Goal: Task Accomplishment & Management: Manage account settings

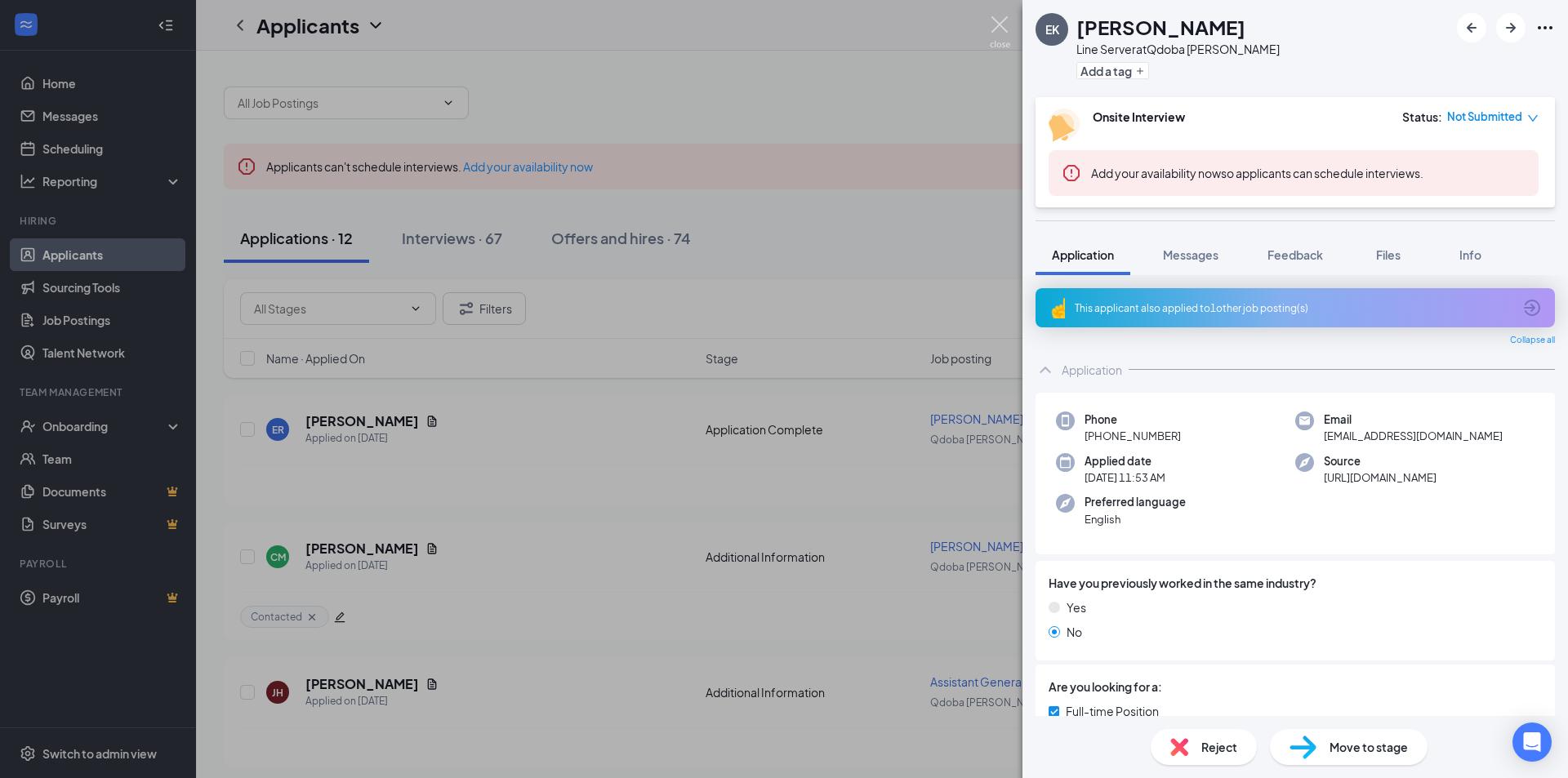
click at [1002, 31] on img at bounding box center [999, 32] width 20 height 32
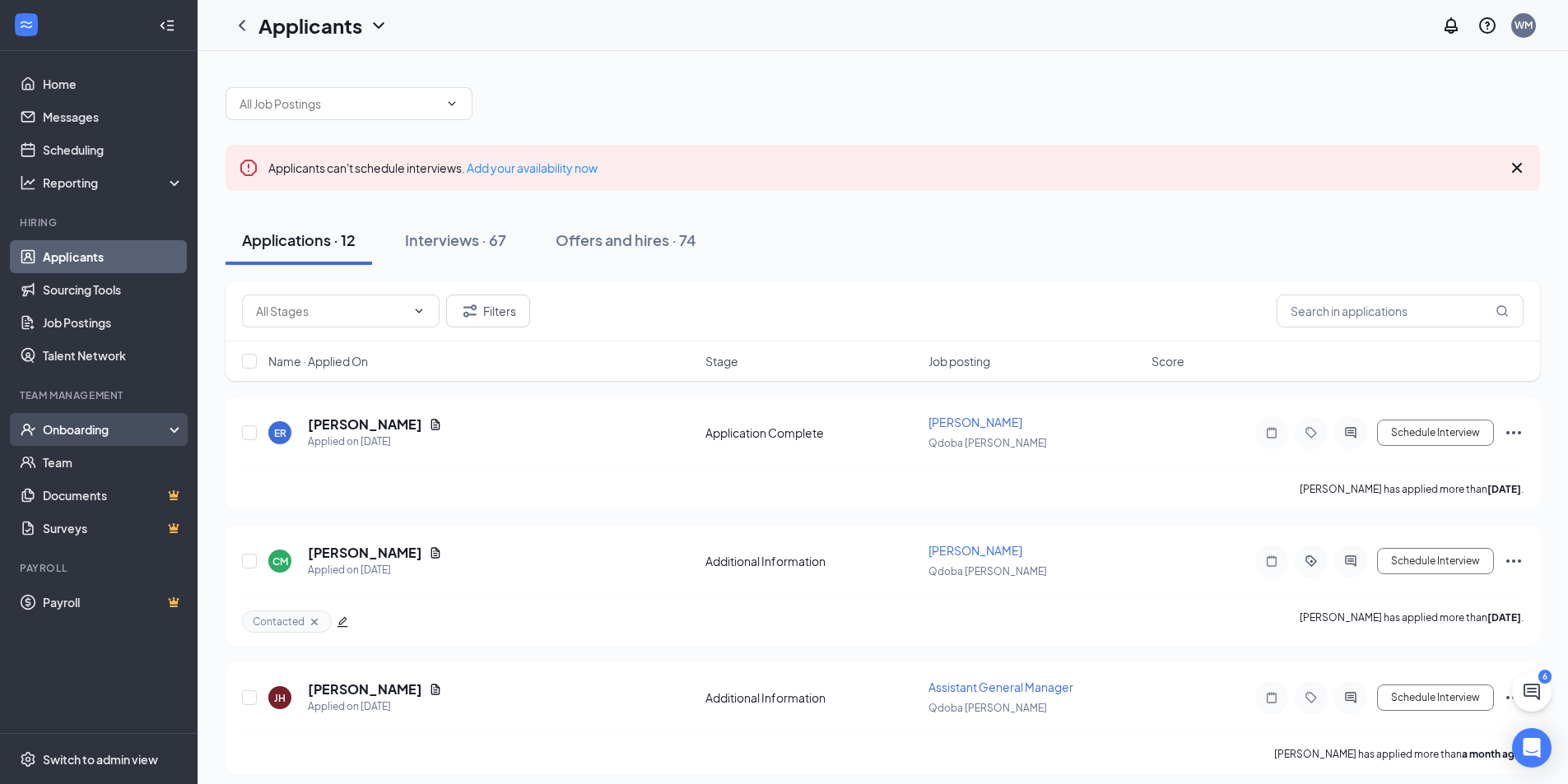
click at [102, 427] on div "Onboarding" at bounding box center [107, 429] width 127 height 16
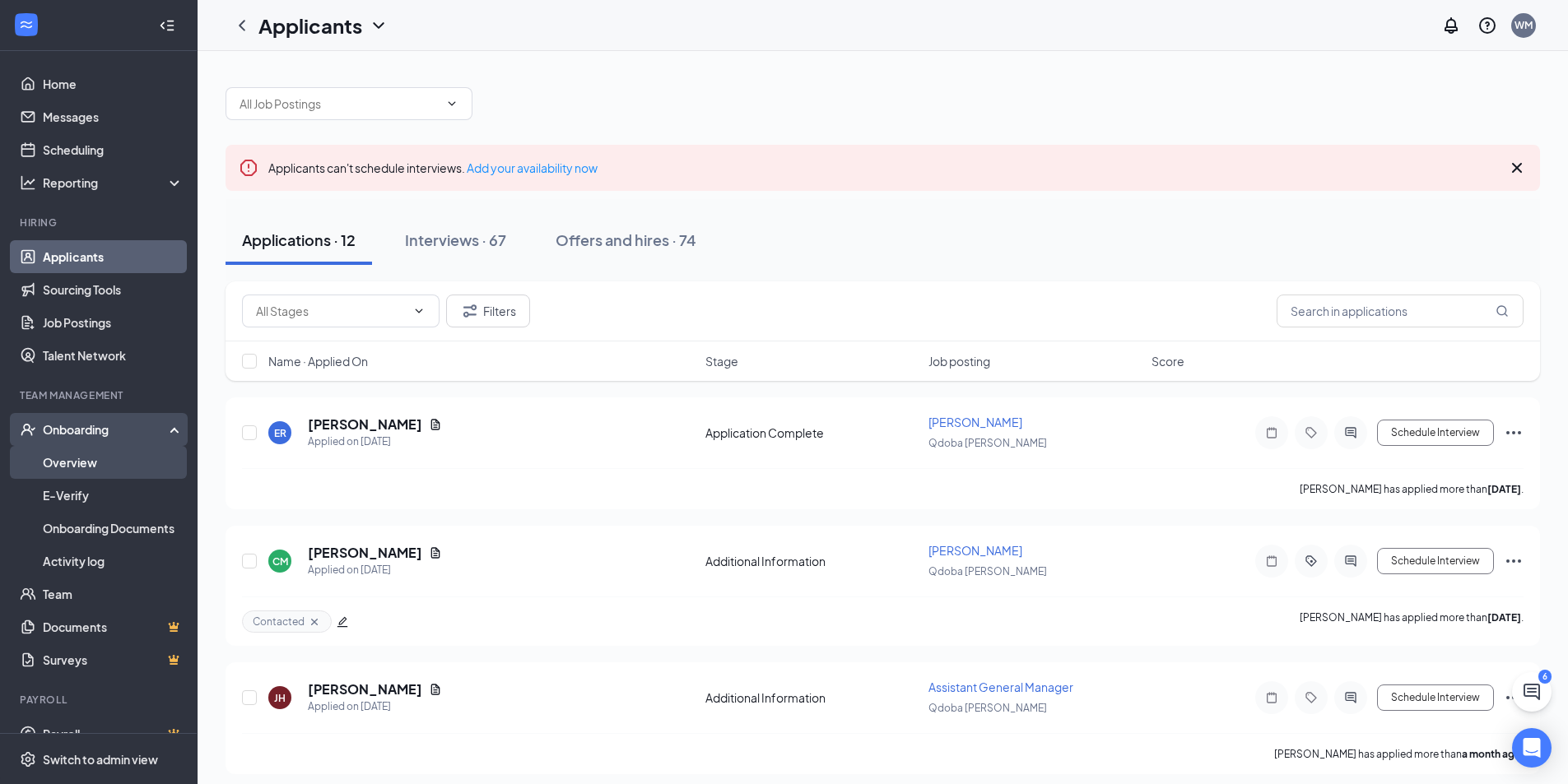
click at [85, 466] on link "Overview" at bounding box center [113, 462] width 141 height 33
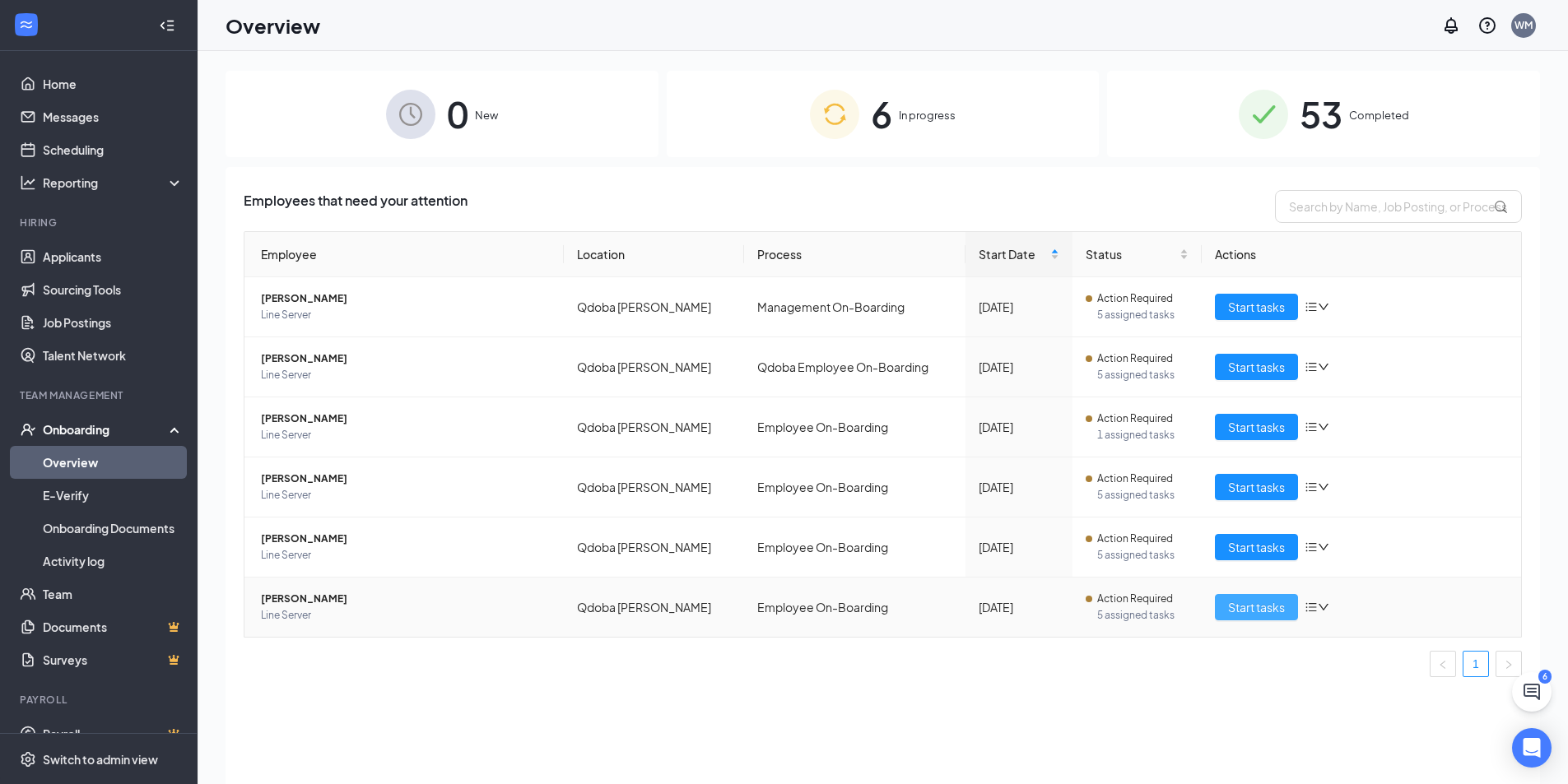
click at [1252, 600] on span "Start tasks" at bounding box center [1256, 607] width 57 height 18
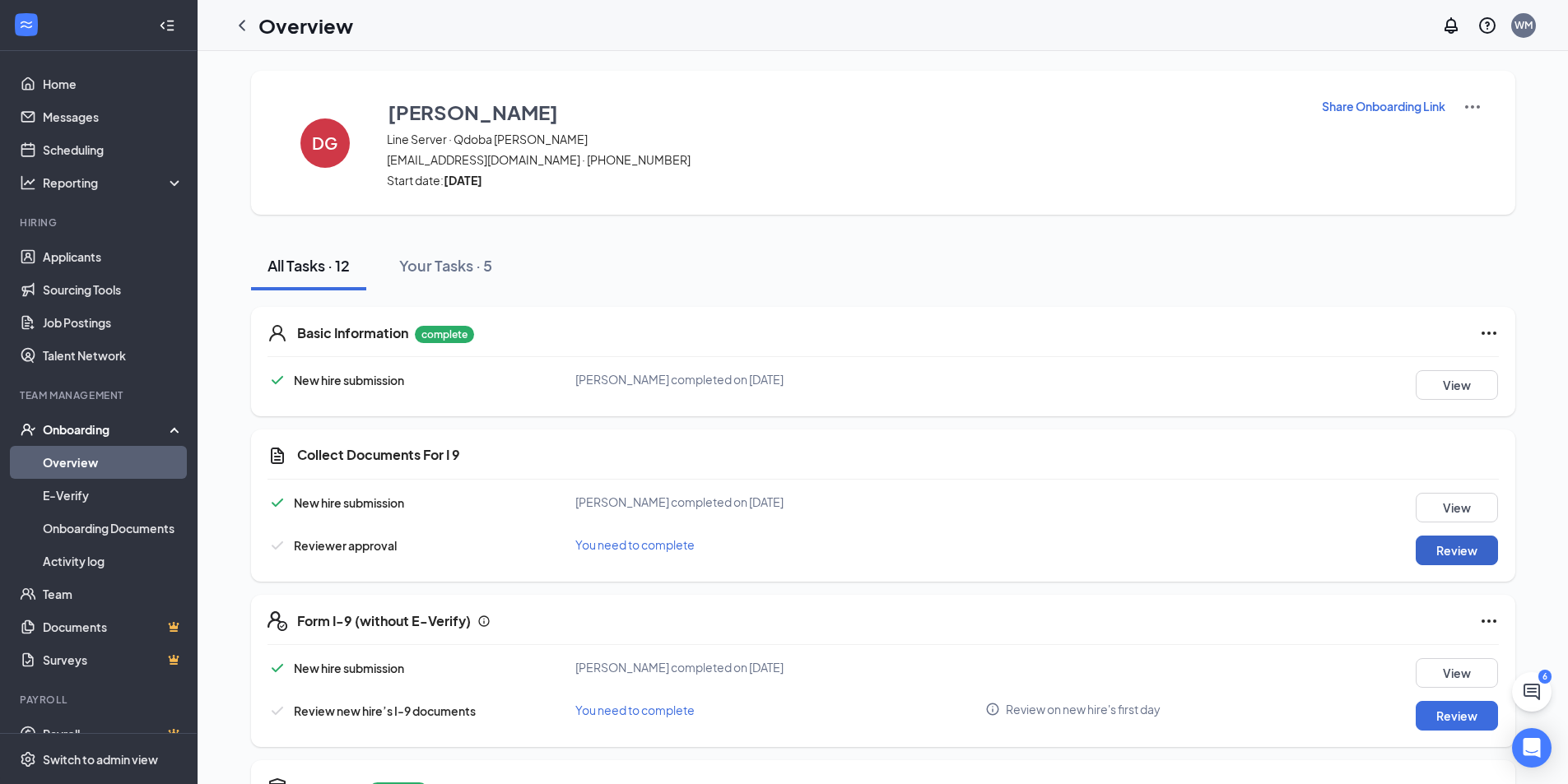
click at [1458, 553] on button "Review" at bounding box center [1456, 550] width 82 height 30
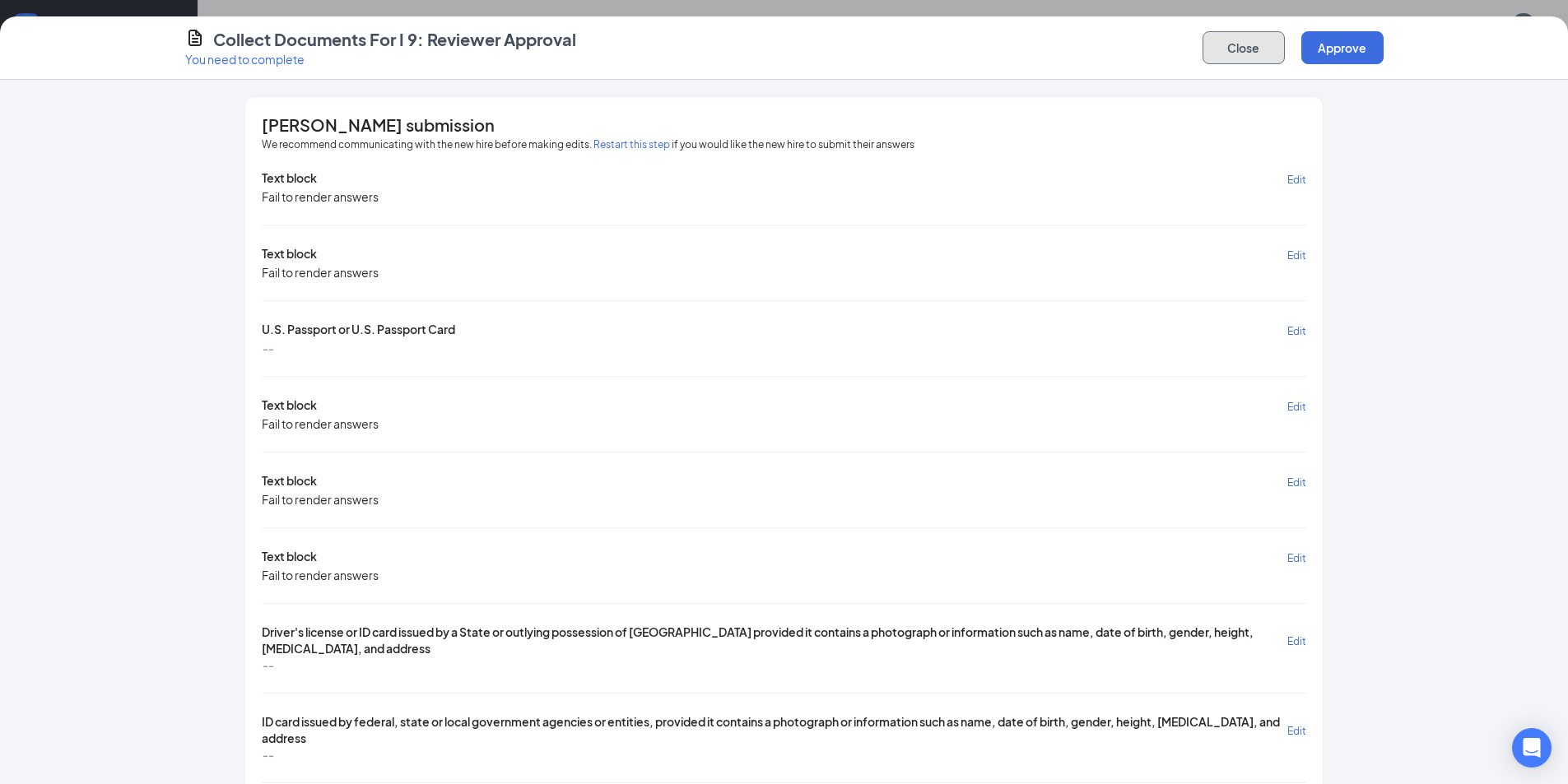
click at [1235, 52] on button "Close" at bounding box center [1243, 47] width 82 height 33
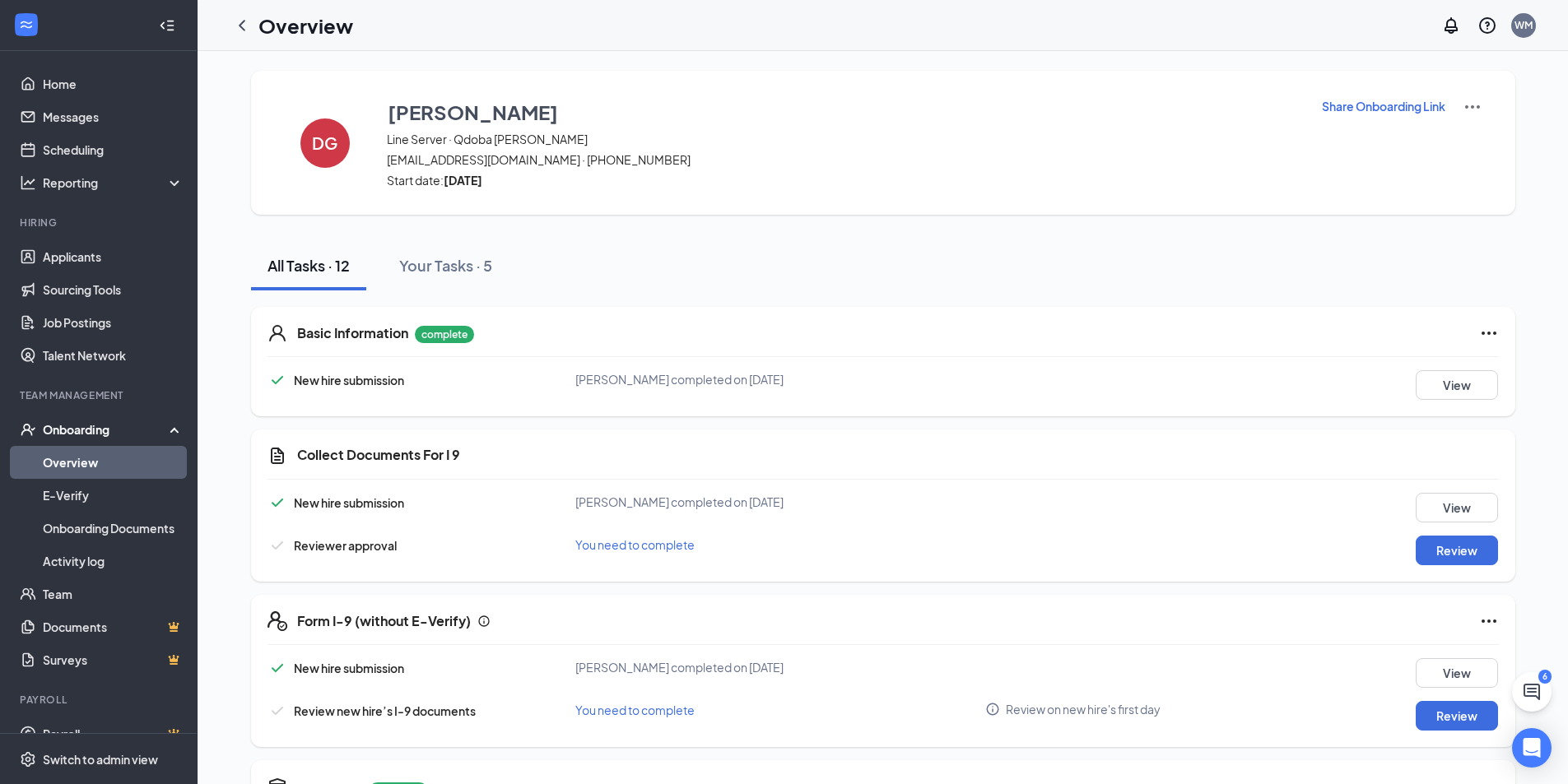
click at [1386, 107] on p "Share Onboarding Link" at bounding box center [1384, 106] width 123 height 16
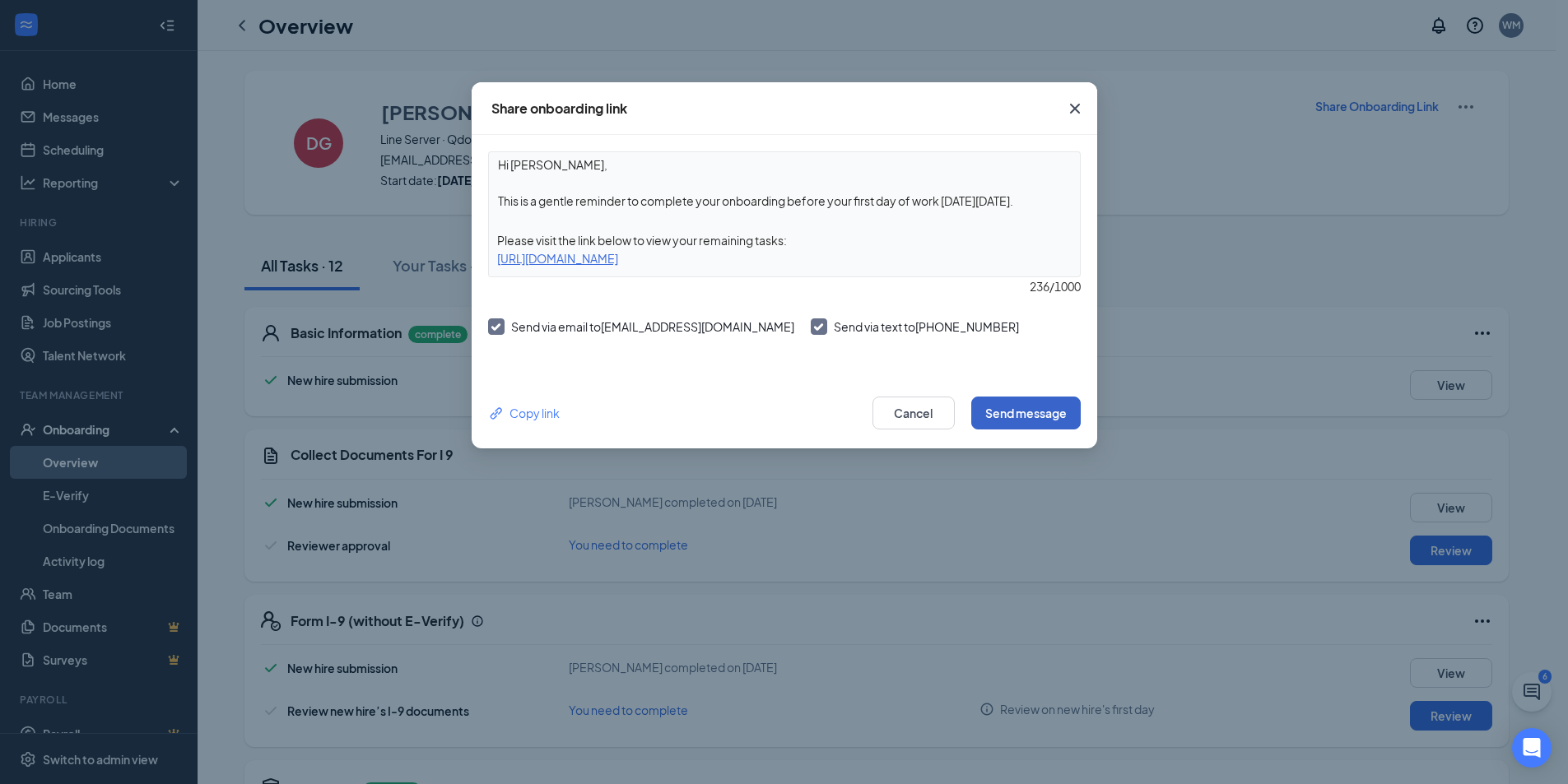
click at [1039, 417] on button "Send message" at bounding box center [1026, 412] width 110 height 33
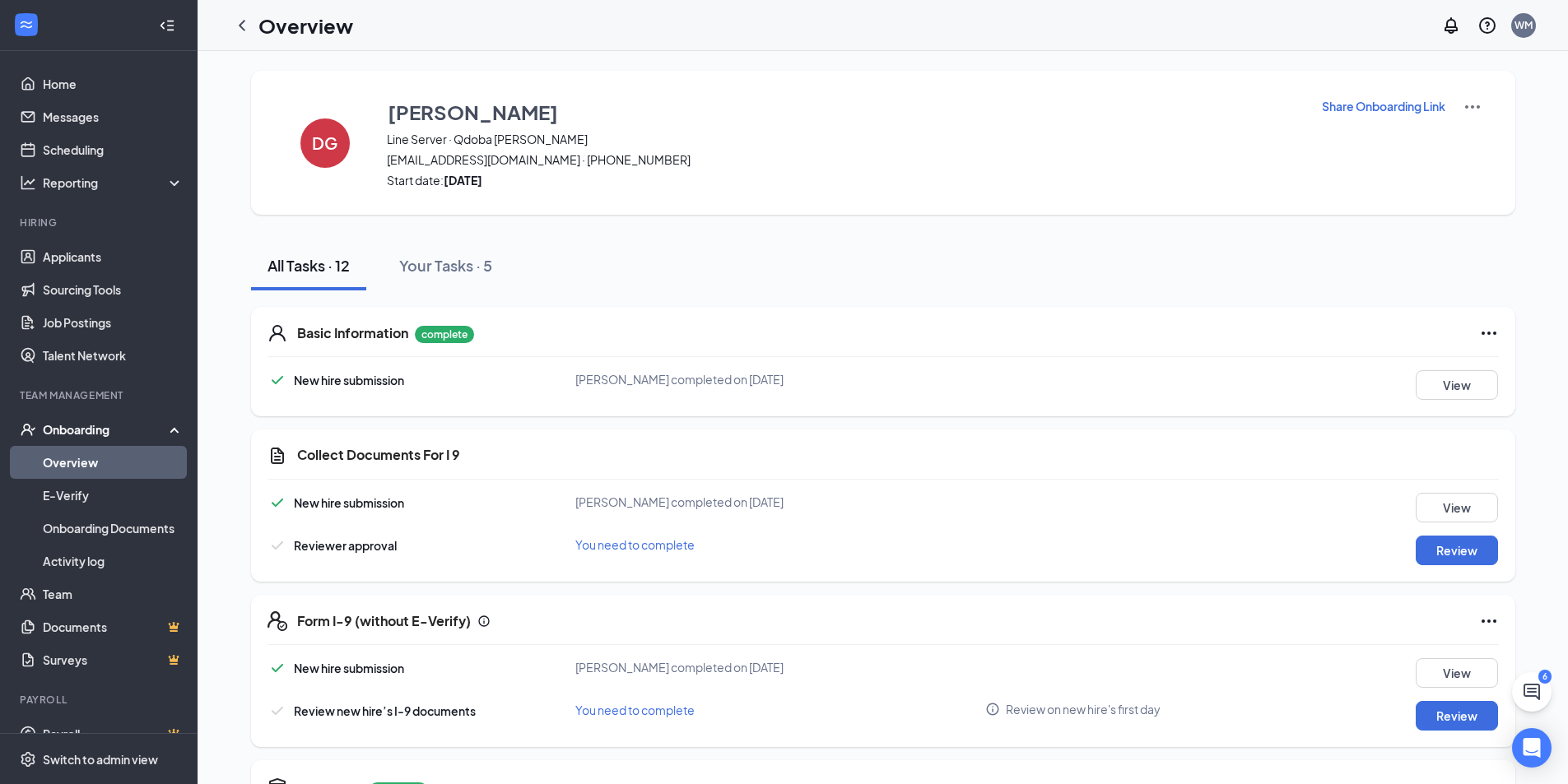
click at [1493, 334] on icon "Ellipses" at bounding box center [1489, 333] width 15 height 3
click at [1516, 378] on button "Restart" at bounding box center [1522, 367] width 66 height 26
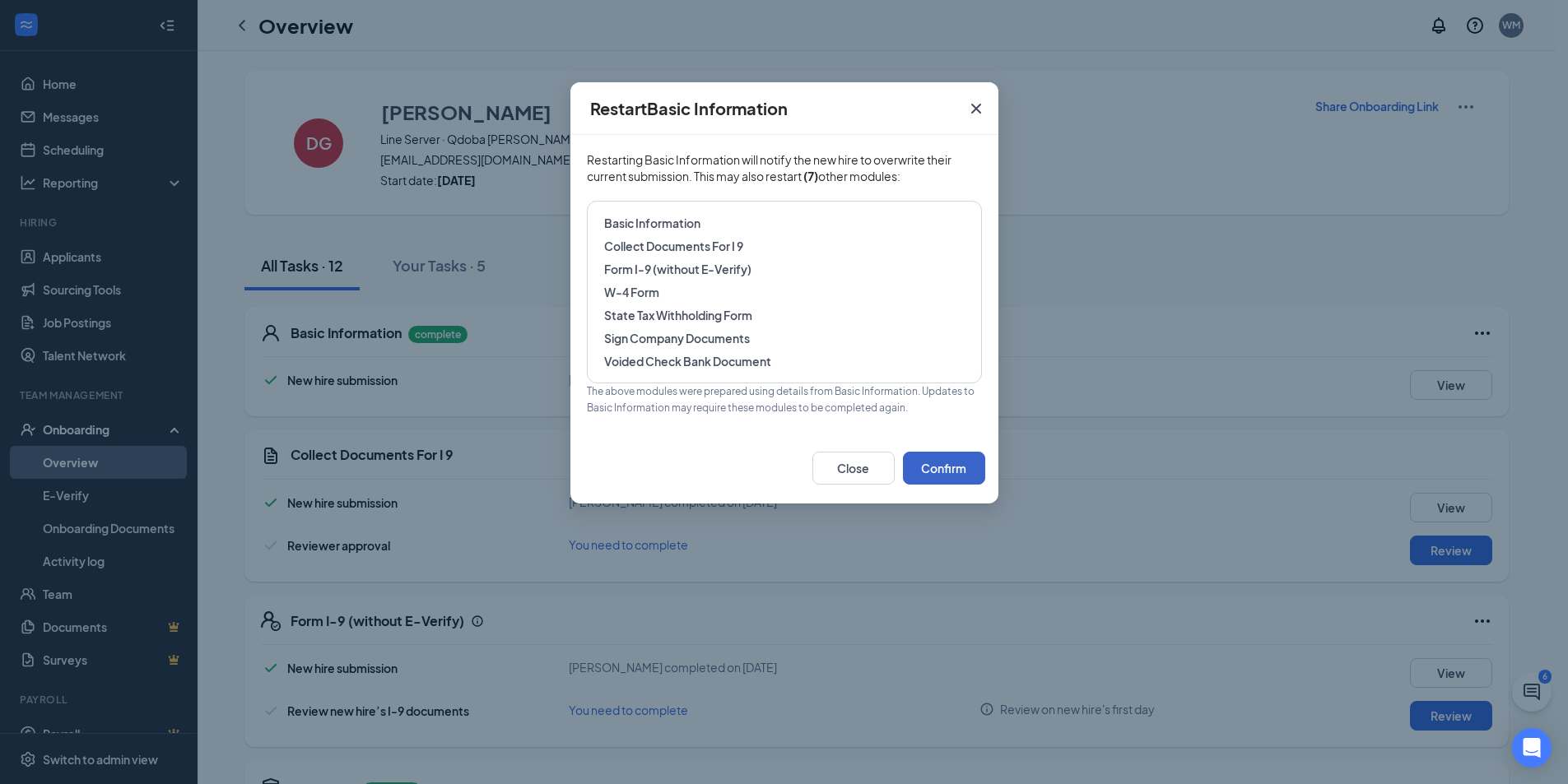
click at [932, 467] on button "Confirm" at bounding box center [943, 468] width 82 height 33
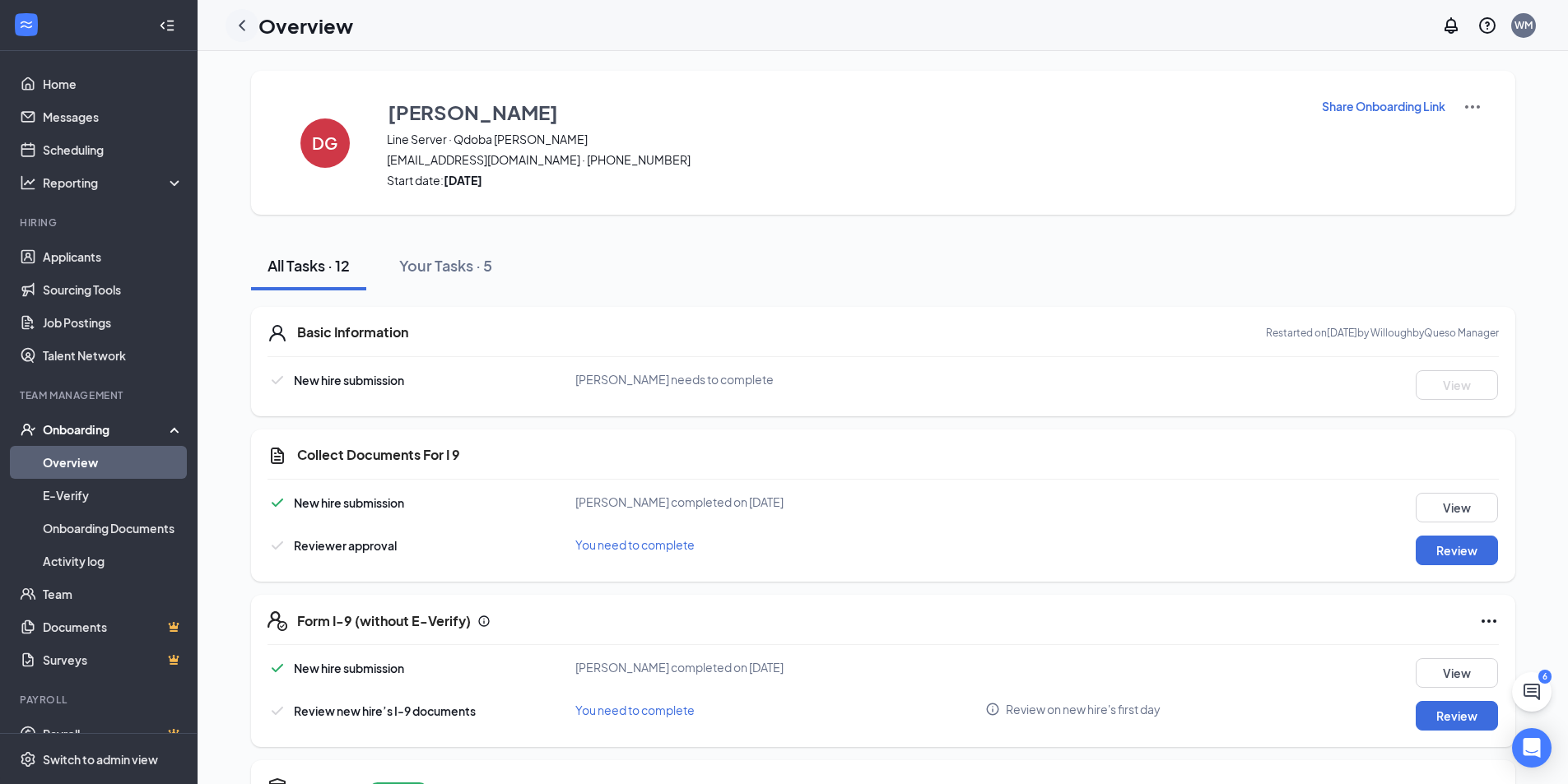
click at [247, 24] on icon "ChevronLeft" at bounding box center [242, 25] width 19 height 19
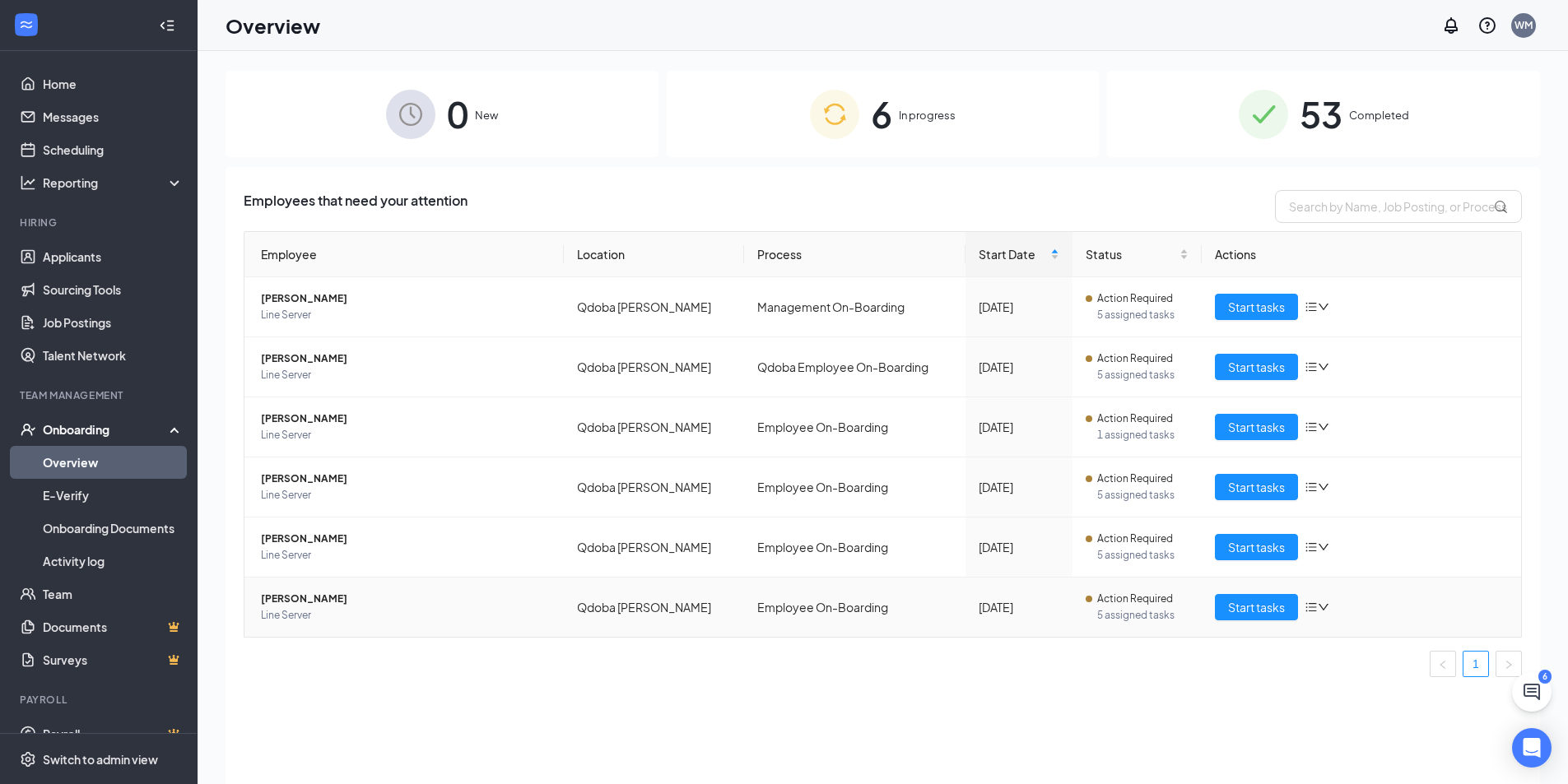
click at [300, 595] on span "[PERSON_NAME]" at bounding box center [406, 598] width 290 height 16
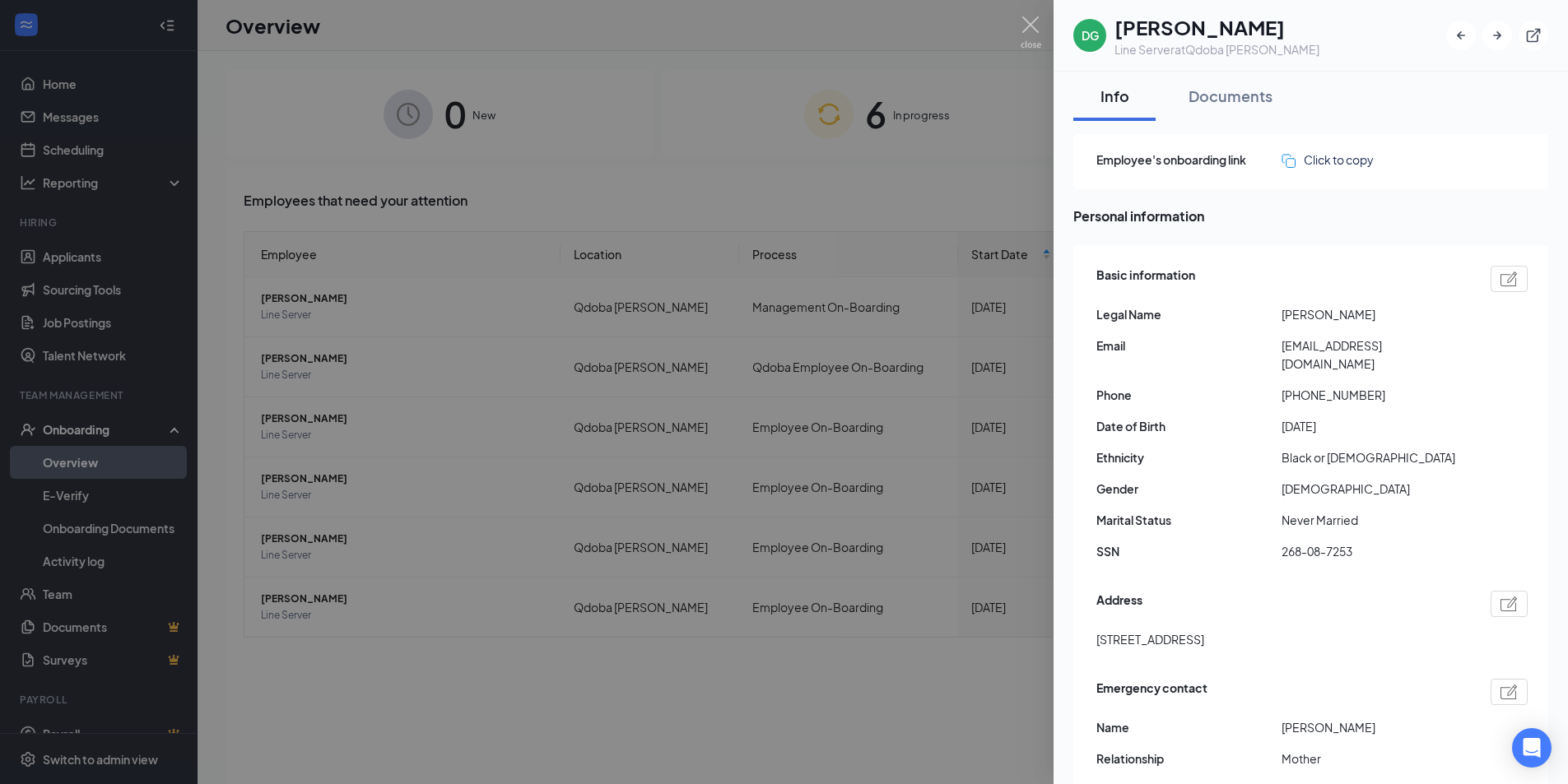
click at [696, 104] on div at bounding box center [784, 392] width 1568 height 784
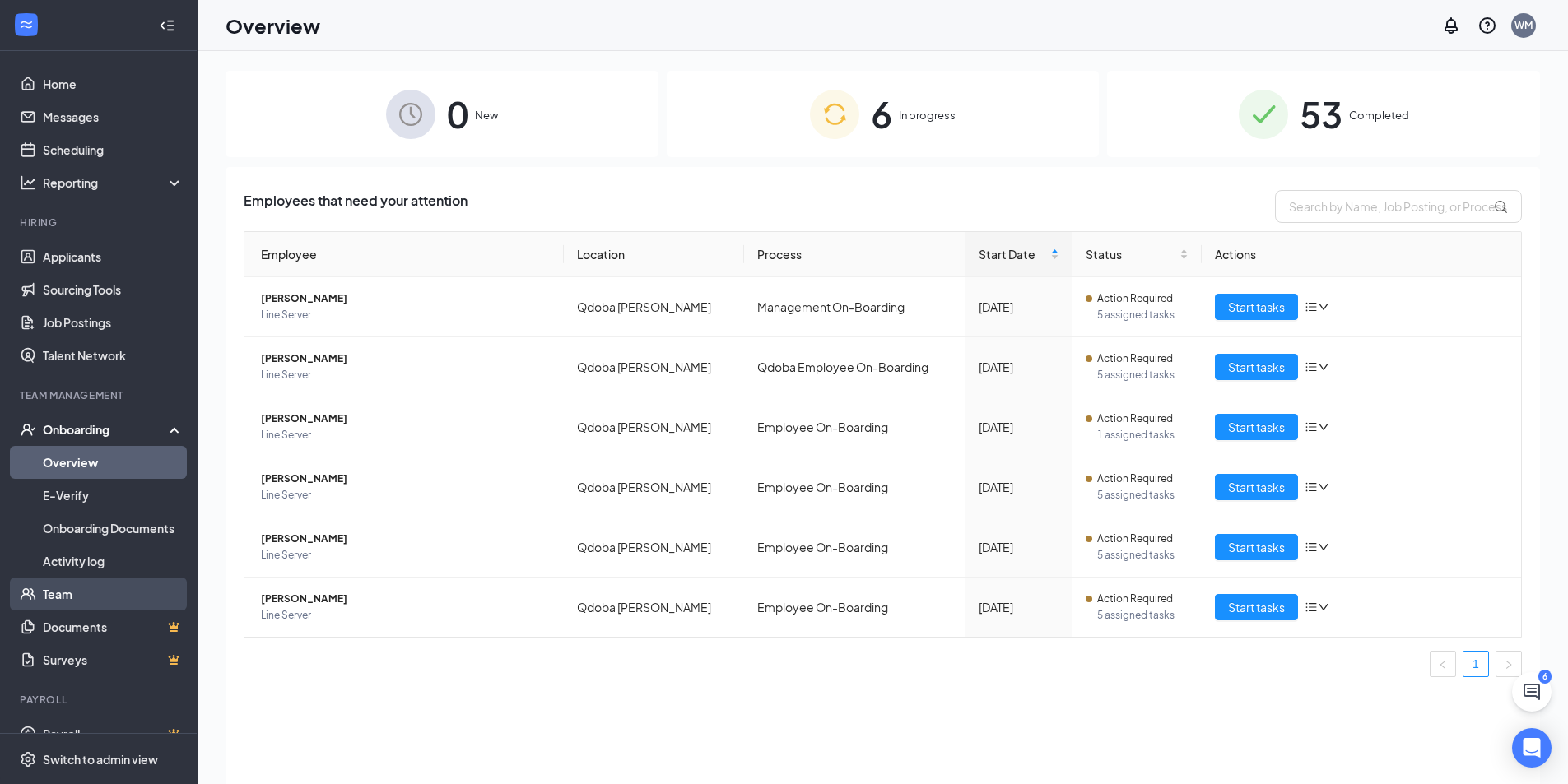
click at [100, 593] on link "Team" at bounding box center [113, 594] width 141 height 33
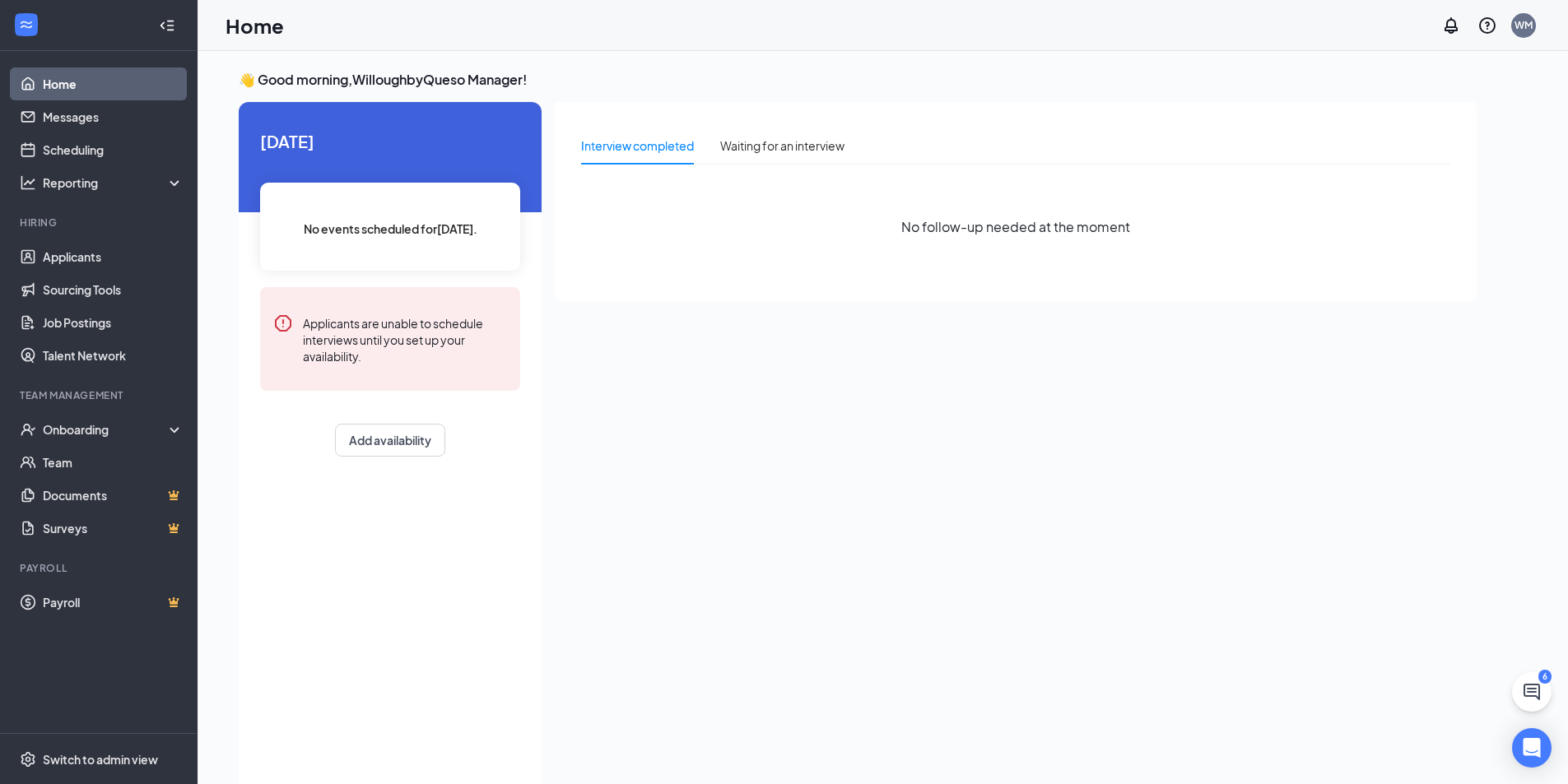
click at [46, 79] on link "Home" at bounding box center [113, 84] width 141 height 33
click at [43, 68] on link "Home" at bounding box center [113, 84] width 141 height 33
